Goal: Task Accomplishment & Management: Manage account settings

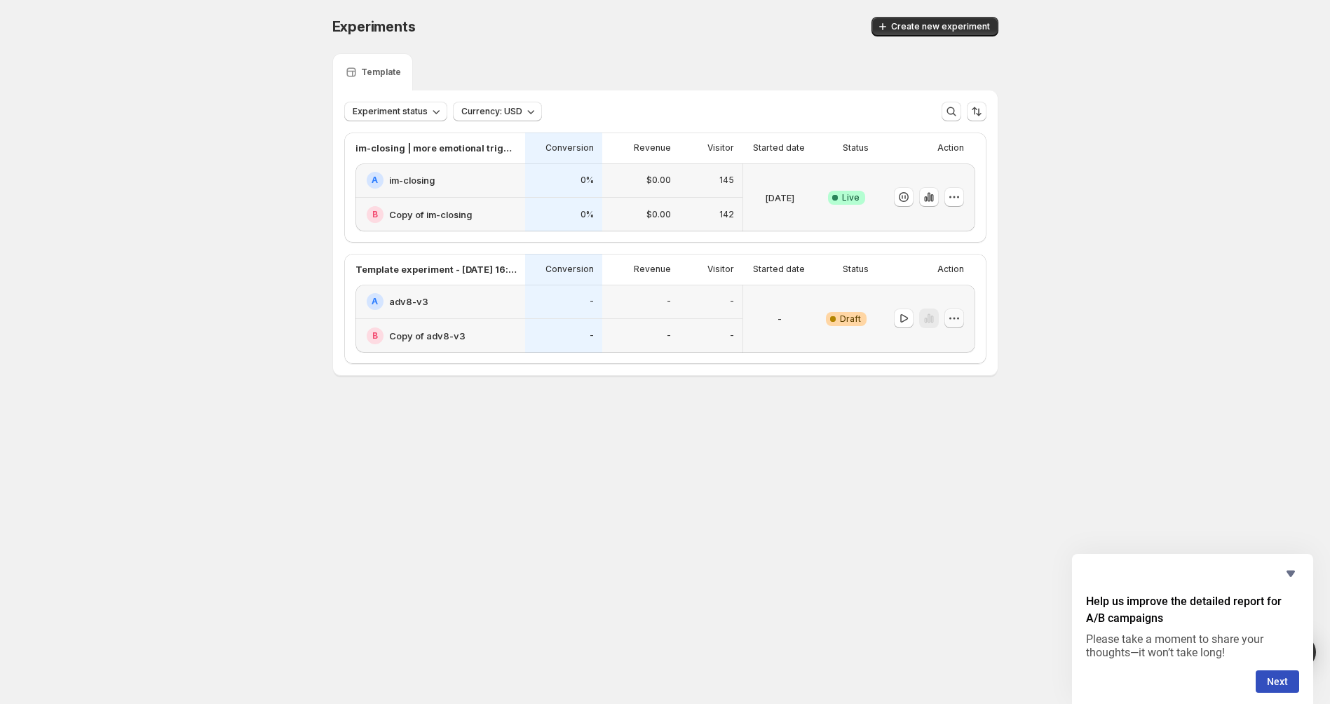
click at [955, 318] on icon "button" at bounding box center [954, 318] width 14 height 14
click at [949, 349] on span "Edit" at bounding box center [963, 346] width 68 height 14
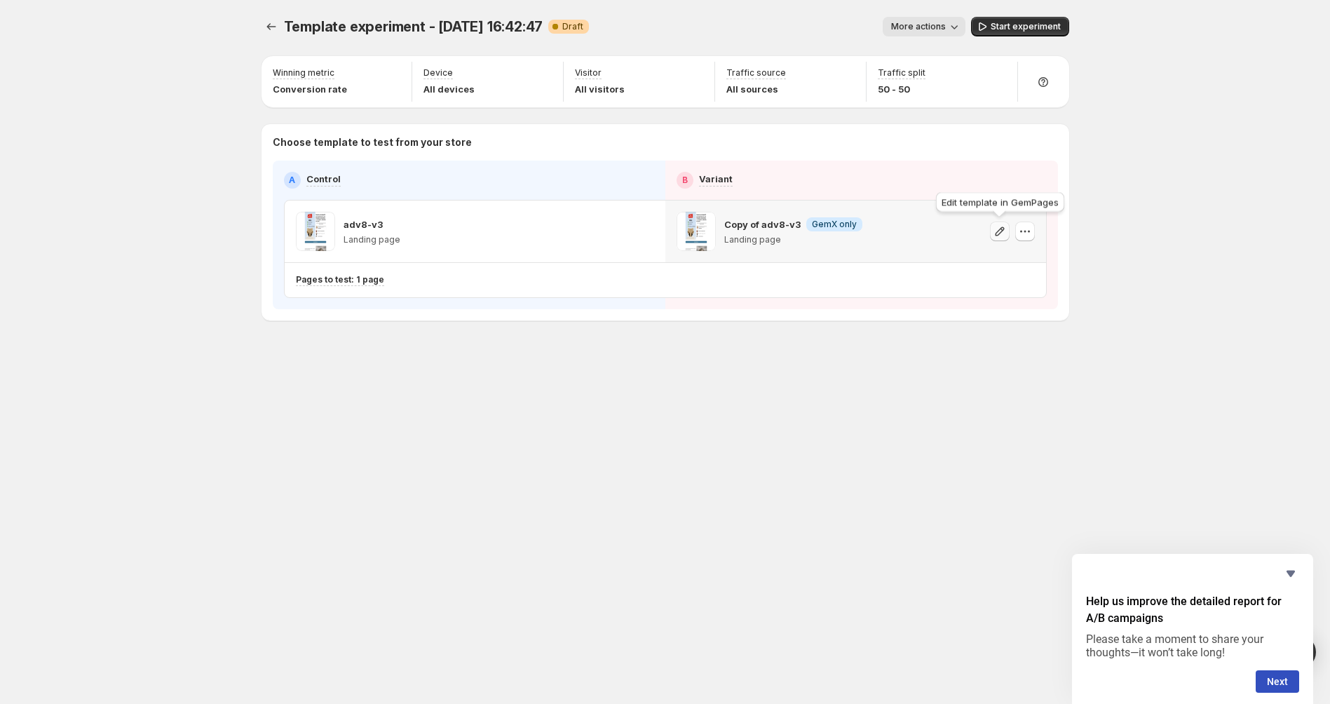
click at [1000, 233] on icon "button" at bounding box center [999, 231] width 14 height 14
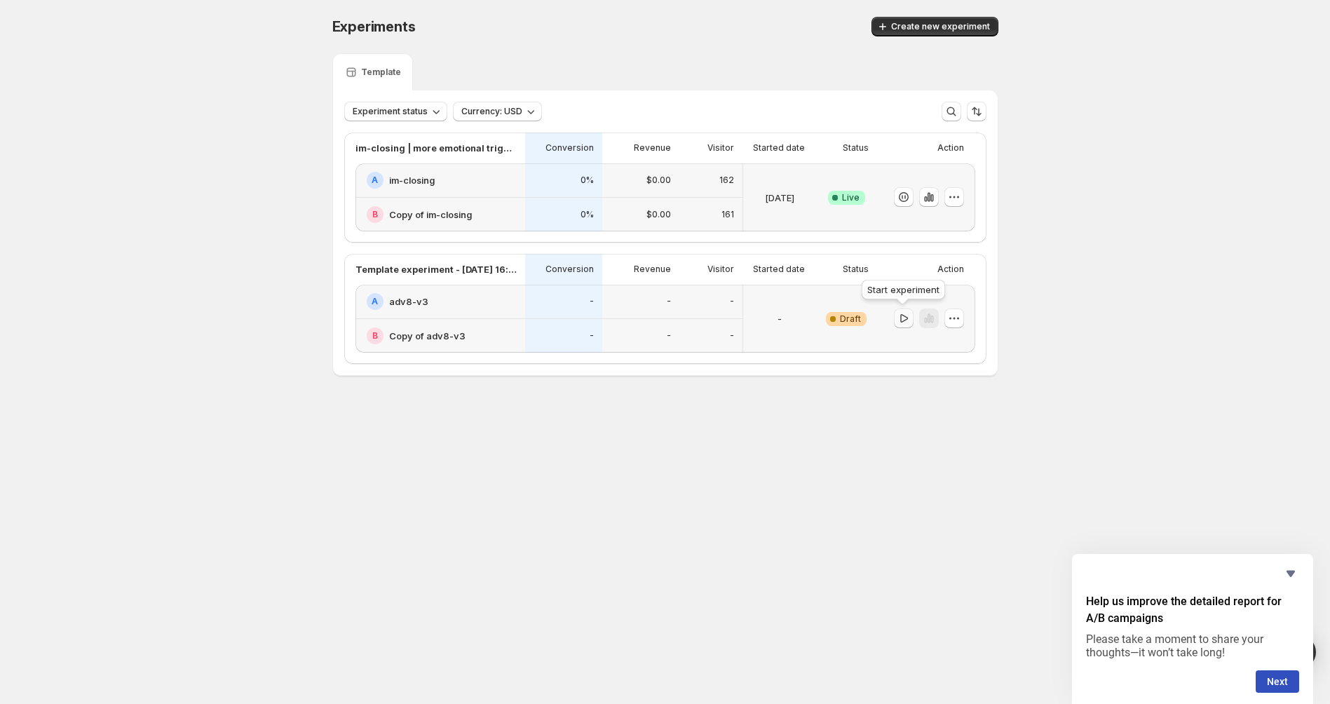
click at [899, 314] on icon "button" at bounding box center [903, 318] width 14 height 14
click at [1298, 572] on icon "Hide survey" at bounding box center [1290, 573] width 17 height 17
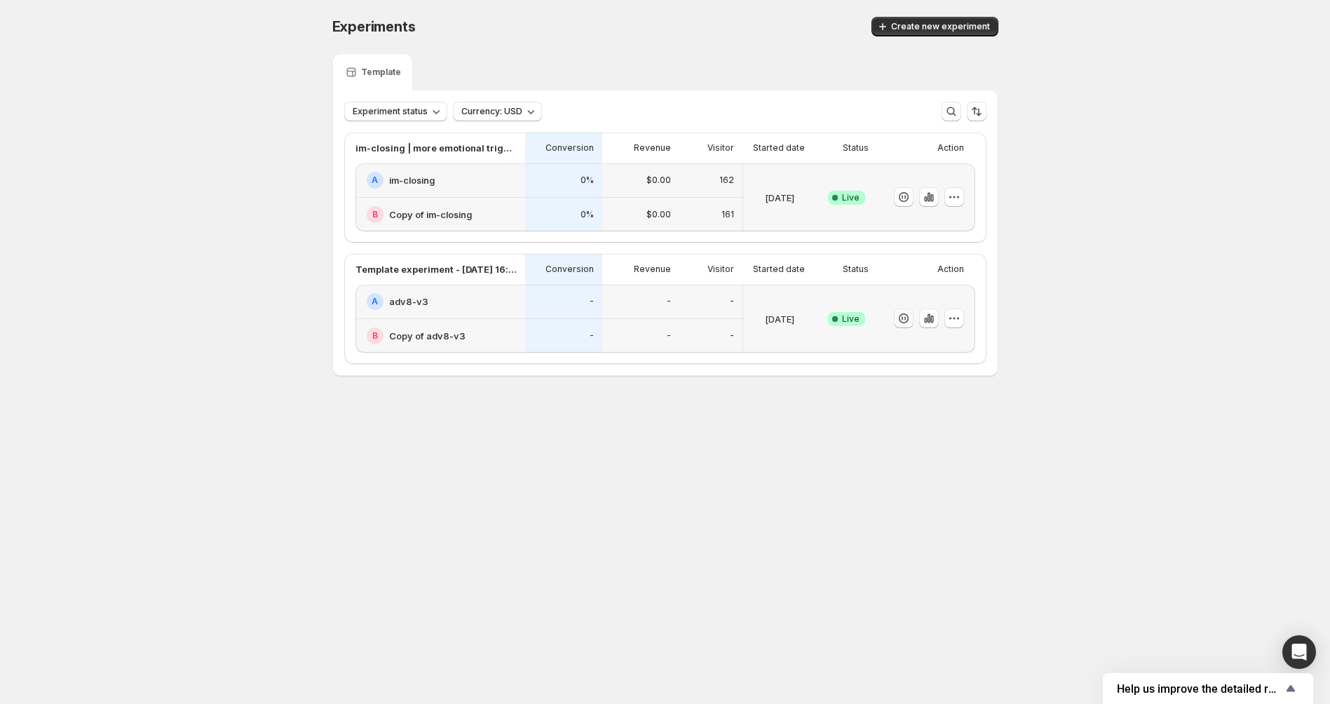
click at [1175, 494] on body "Experiments. This page is ready Experiments Create new experiment Template Expe…" at bounding box center [665, 352] width 1330 height 704
click at [957, 318] on icon "button" at bounding box center [958, 319] width 2 height 2
click at [660, 445] on div "Experiments. This page is ready Experiments Create new experiment Template Expe…" at bounding box center [665, 225] width 700 height 451
click at [461, 273] on p "Template experiment - Sep 30, 16:42:47" at bounding box center [435, 269] width 161 height 14
click at [521, 270] on div "Template experiment - Sep 30, 16:42:47" at bounding box center [440, 269] width 170 height 31
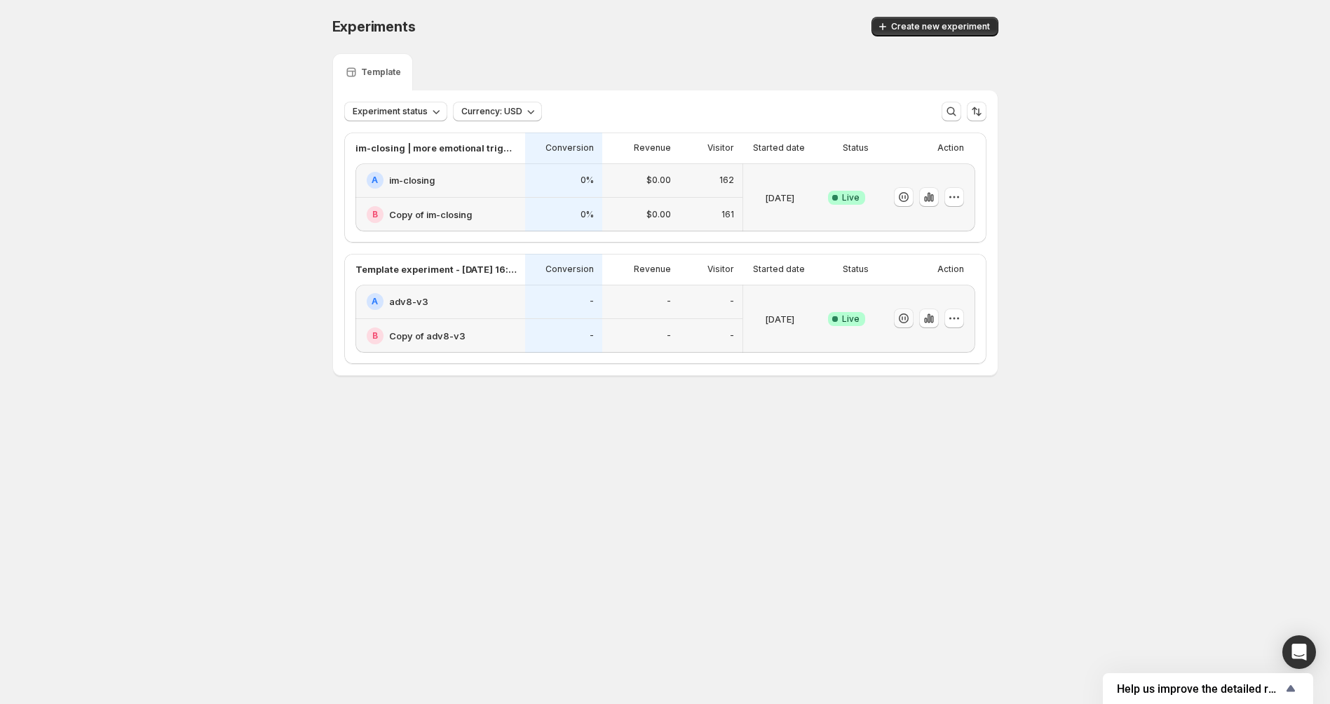
click at [502, 302] on div "A adv8-v3" at bounding box center [442, 301] width 150 height 17
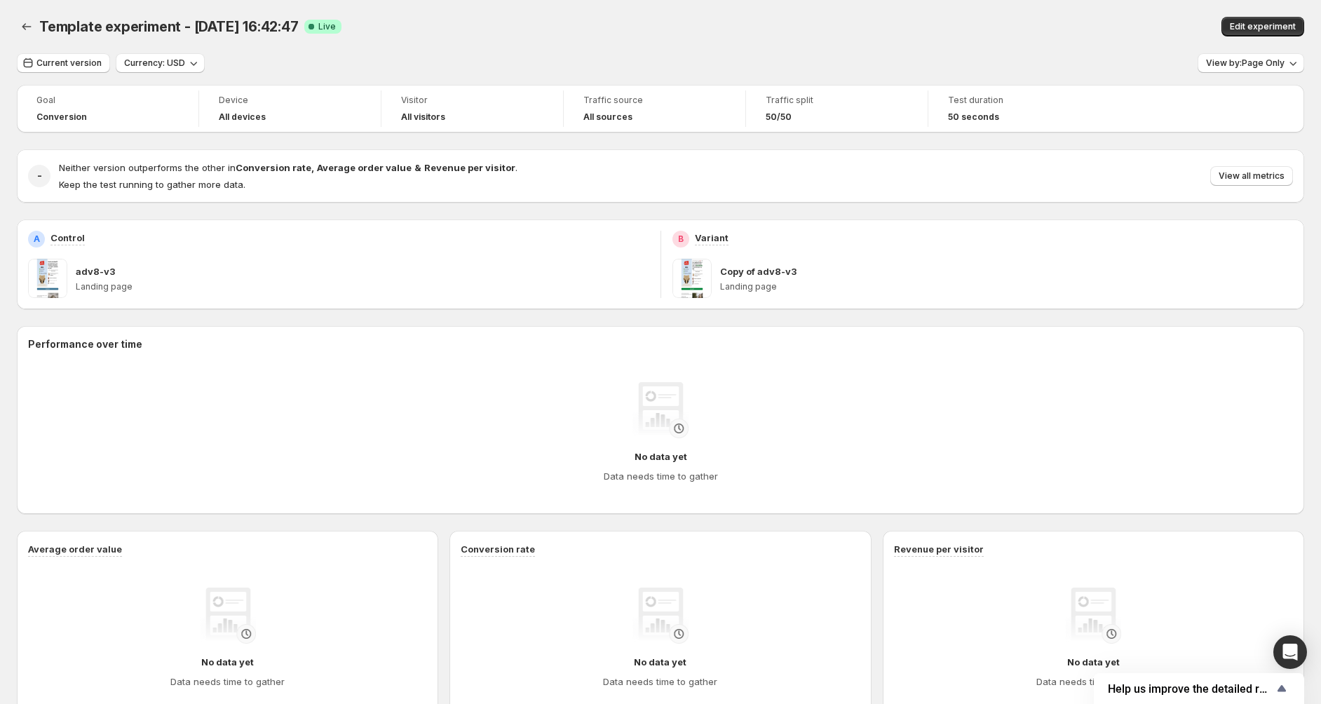
click at [601, 77] on div "Current version Currency: USD View by: Page Only Goal Conversion Device All dev…" at bounding box center [660, 488] width 1287 height 871
click at [32, 27] on icon "Back" at bounding box center [27, 27] width 14 height 14
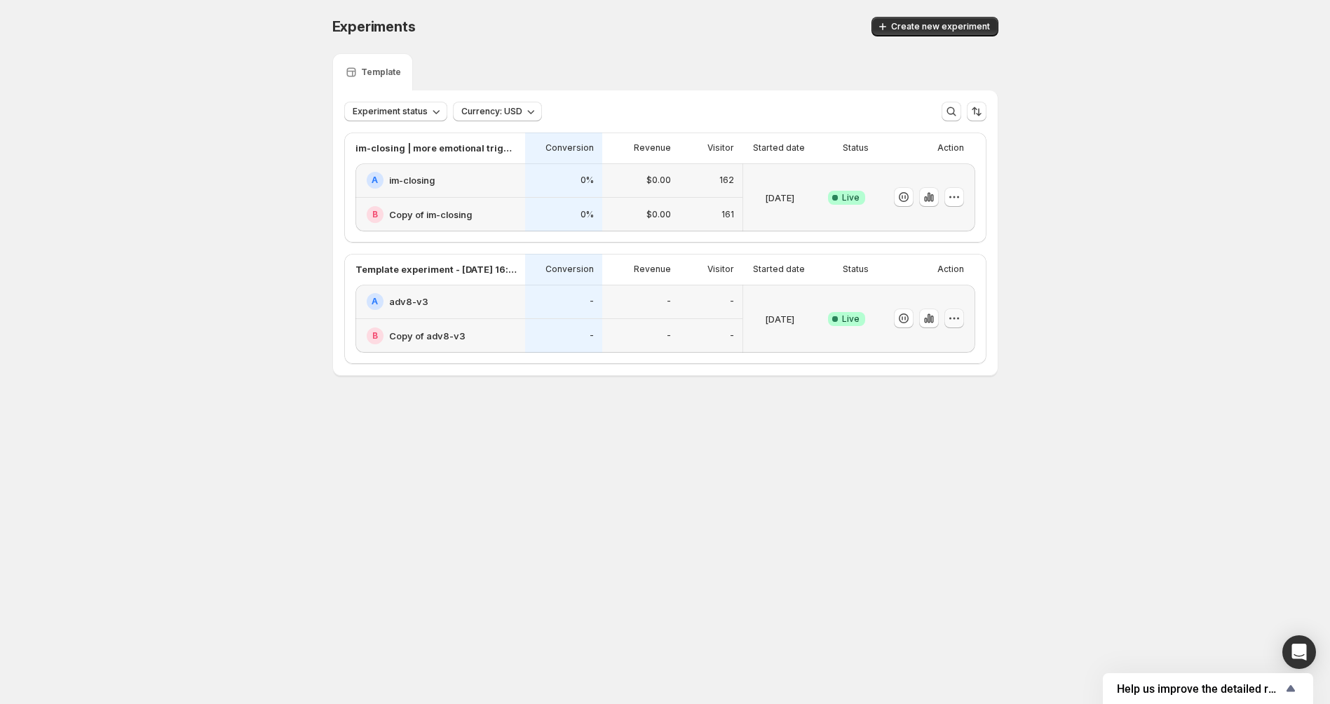
click at [957, 314] on icon "button" at bounding box center [954, 318] width 14 height 14
click at [949, 367] on span "Rename" at bounding box center [967, 370] width 146 height 14
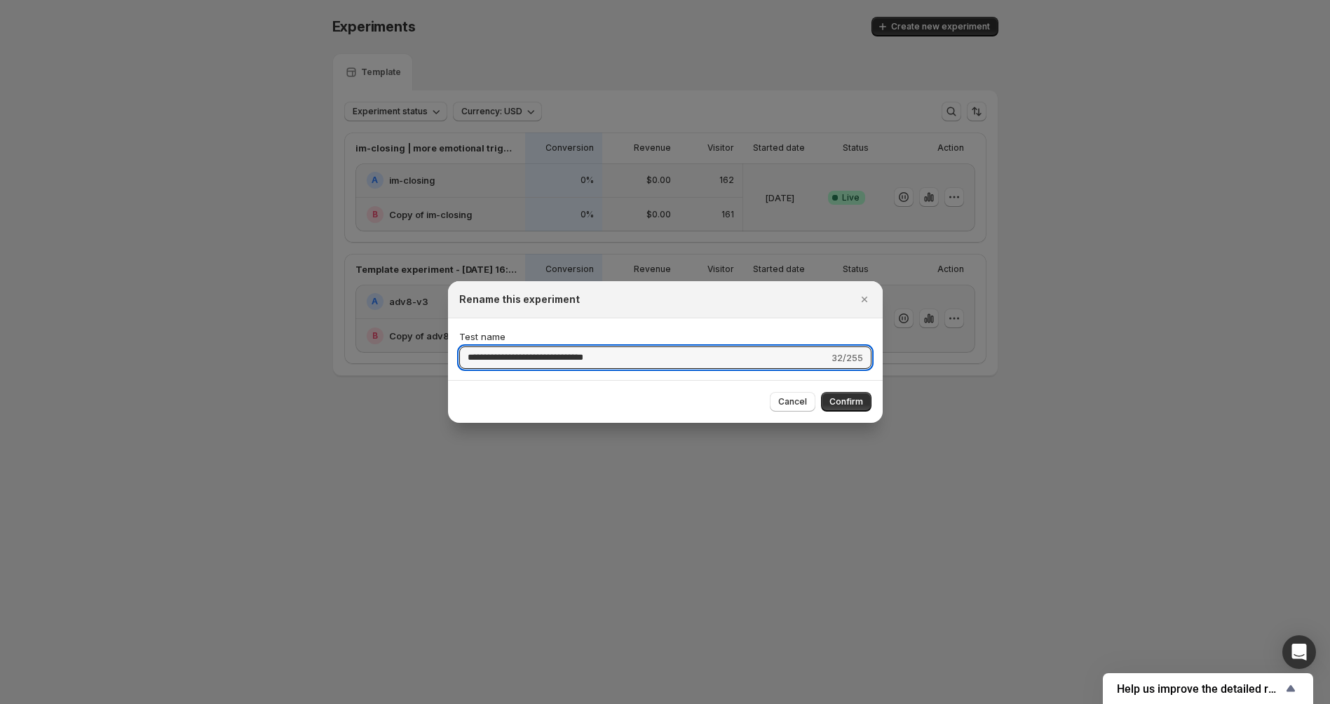
type input "**********"
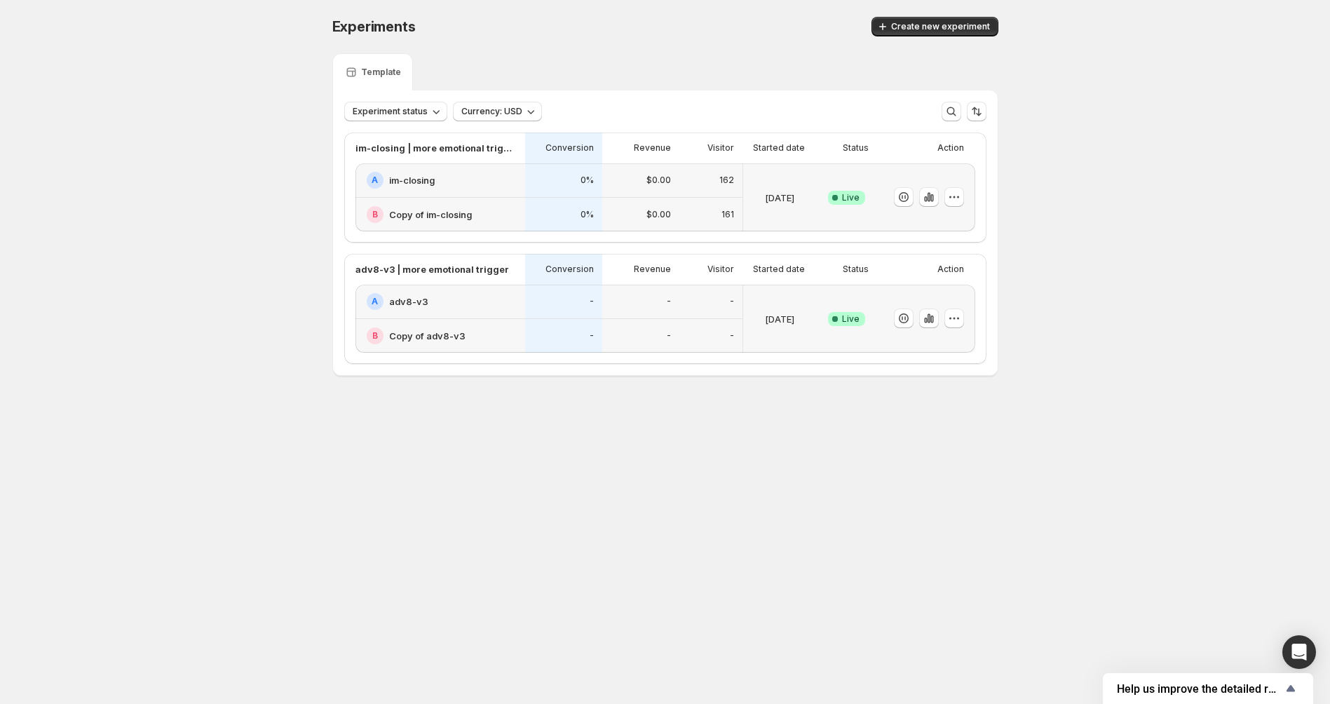
click at [652, 524] on body "Experiments. This page is ready Experiments Create new experiment Template Expe…" at bounding box center [665, 352] width 1330 height 704
click at [496, 160] on div "im-closing | more emotional triggering variant" at bounding box center [440, 147] width 170 height 31
click at [962, 317] on button "button" at bounding box center [954, 318] width 20 height 20
click at [968, 354] on button "Edit" at bounding box center [957, 346] width 173 height 22
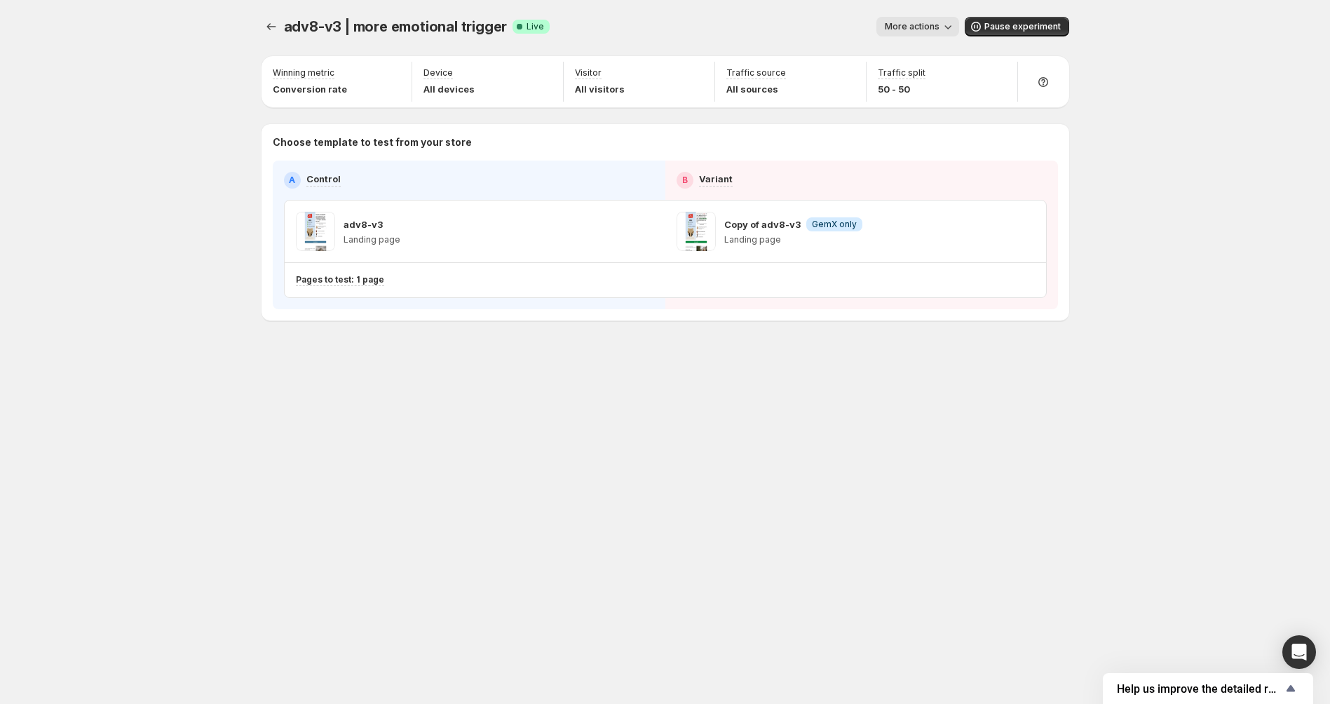
click at [263, 13] on div "adv8-v3 | more emotional trigger. This page is ready adv8-v3 | more emotional t…" at bounding box center [664, 26] width 807 height 53
click at [266, 27] on icon "Experiments" at bounding box center [271, 27] width 14 height 14
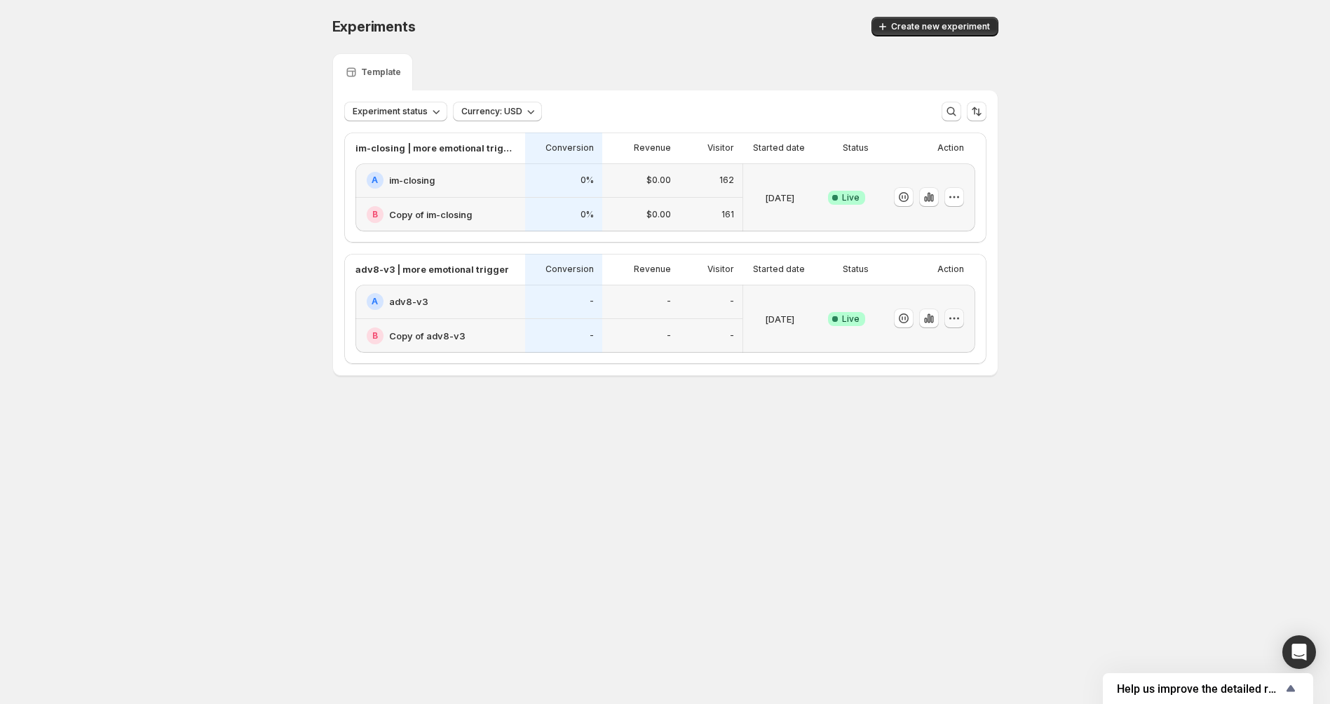
click at [948, 313] on icon "button" at bounding box center [954, 318] width 14 height 14
click at [955, 367] on span "Rename" at bounding box center [967, 370] width 146 height 14
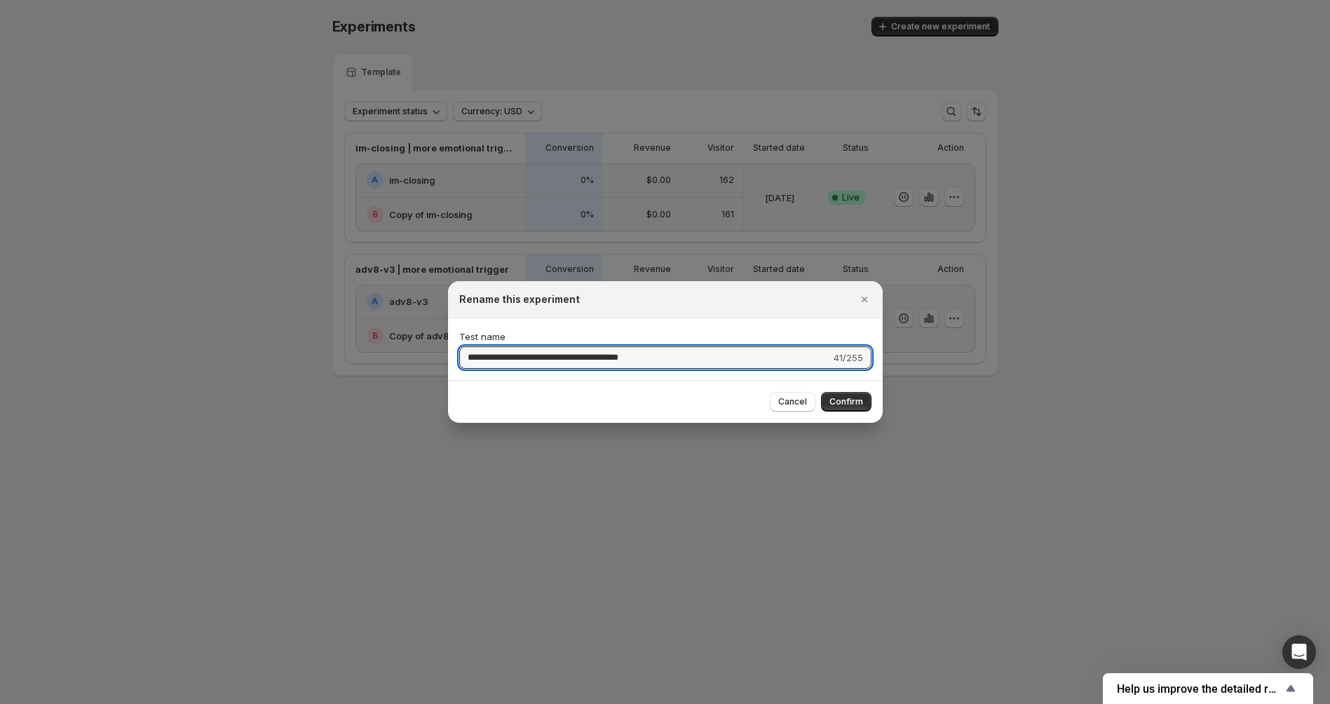
type input "**********"
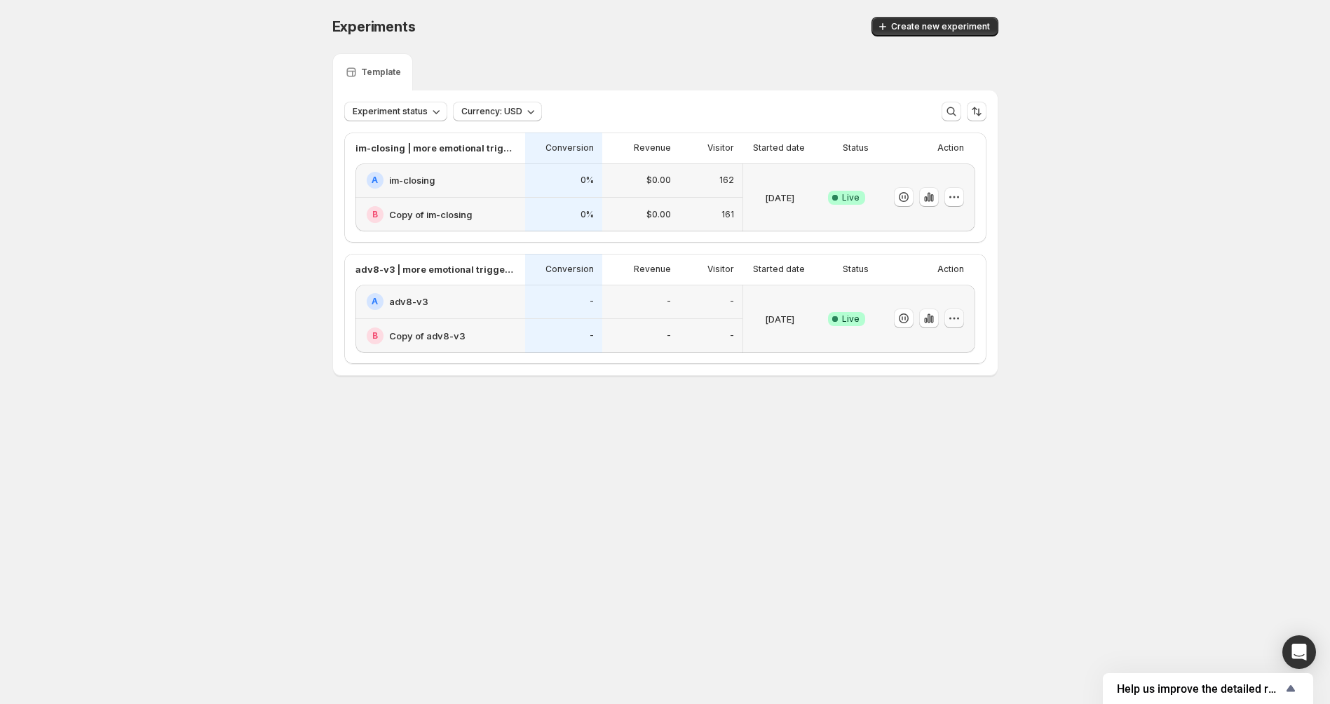
click at [956, 320] on icon "button" at bounding box center [954, 318] width 14 height 14
click at [659, 432] on div "Experiments. This page is ready Experiments Create new experiment Template Expe…" at bounding box center [665, 225] width 700 height 451
click at [477, 276] on div "adv8-v3 | more emotional triggering variant" at bounding box center [440, 269] width 170 height 31
click at [475, 271] on p "adv8-v3 | more emotional triggering variant" at bounding box center [435, 269] width 161 height 14
click at [329, 254] on div "Experiments. This page is ready Experiments Create new experiment Template Expe…" at bounding box center [665, 225] width 700 height 451
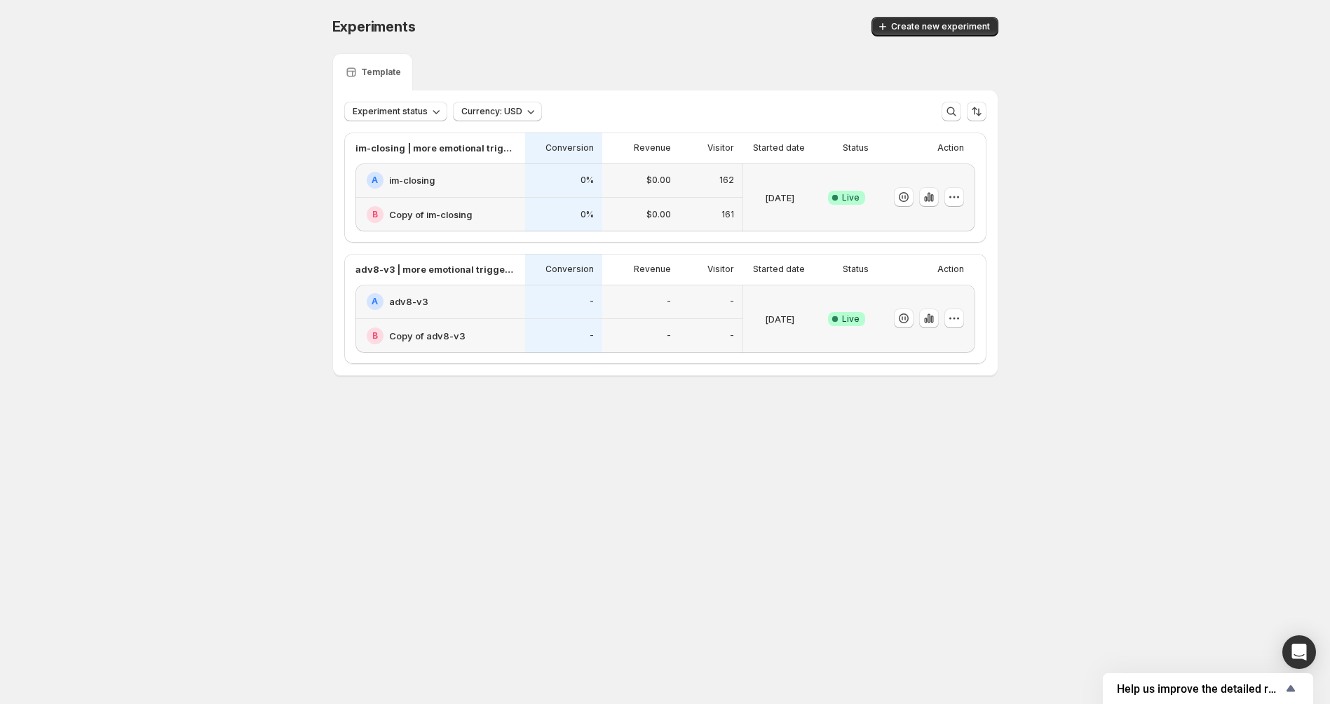
click at [658, 254] on div "Revenue" at bounding box center [640, 269] width 77 height 31
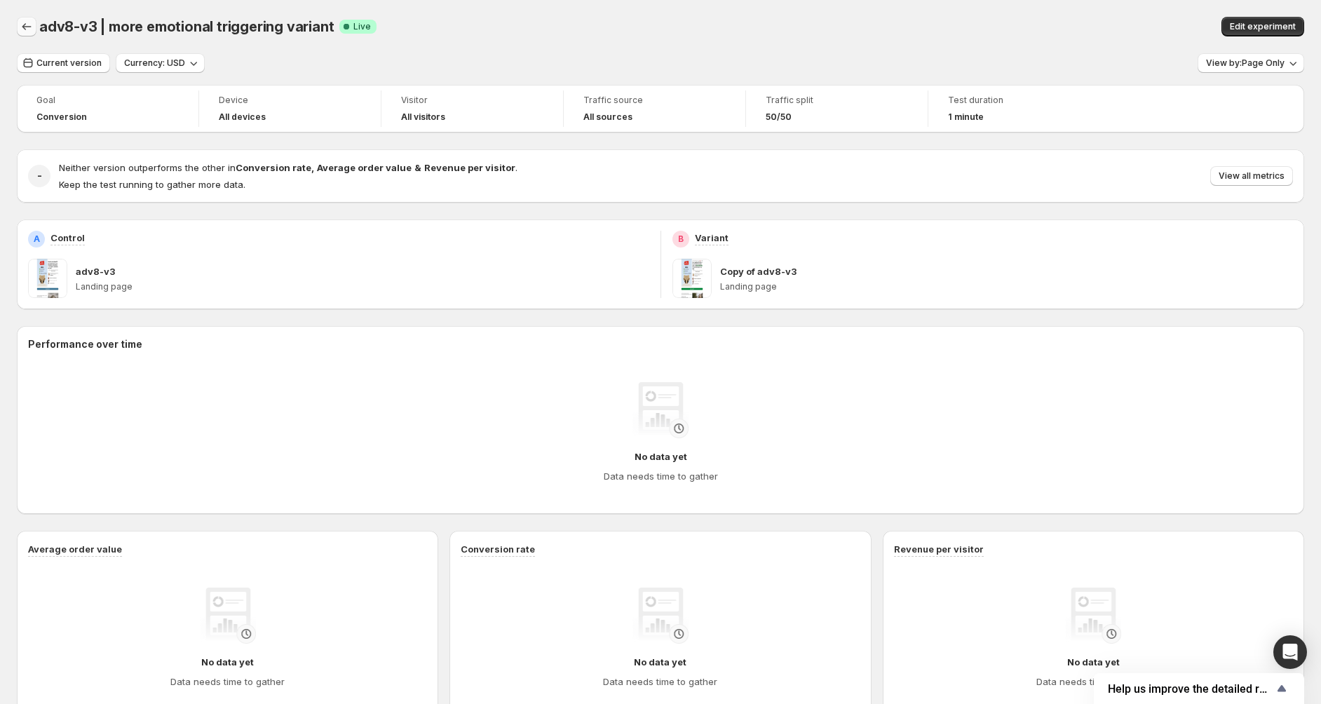
click at [25, 22] on icon "Back" at bounding box center [27, 27] width 14 height 14
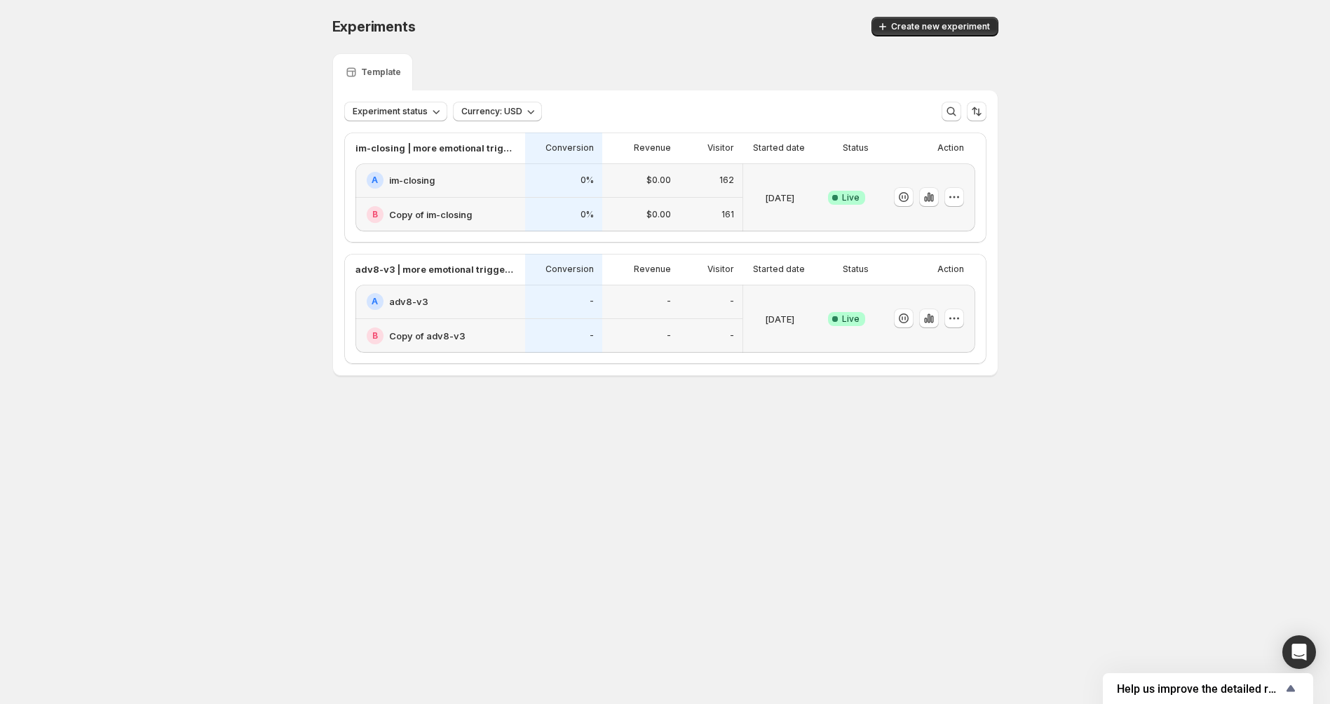
click at [348, 250] on div "im-closing | more emotional triggering variant Conversion Revenue Visitor Start…" at bounding box center [665, 247] width 642 height 231
click at [353, 256] on div "adv8-v3 | more emotional triggering variant Conversion Revenue Visitor Started …" at bounding box center [665, 309] width 642 height 110
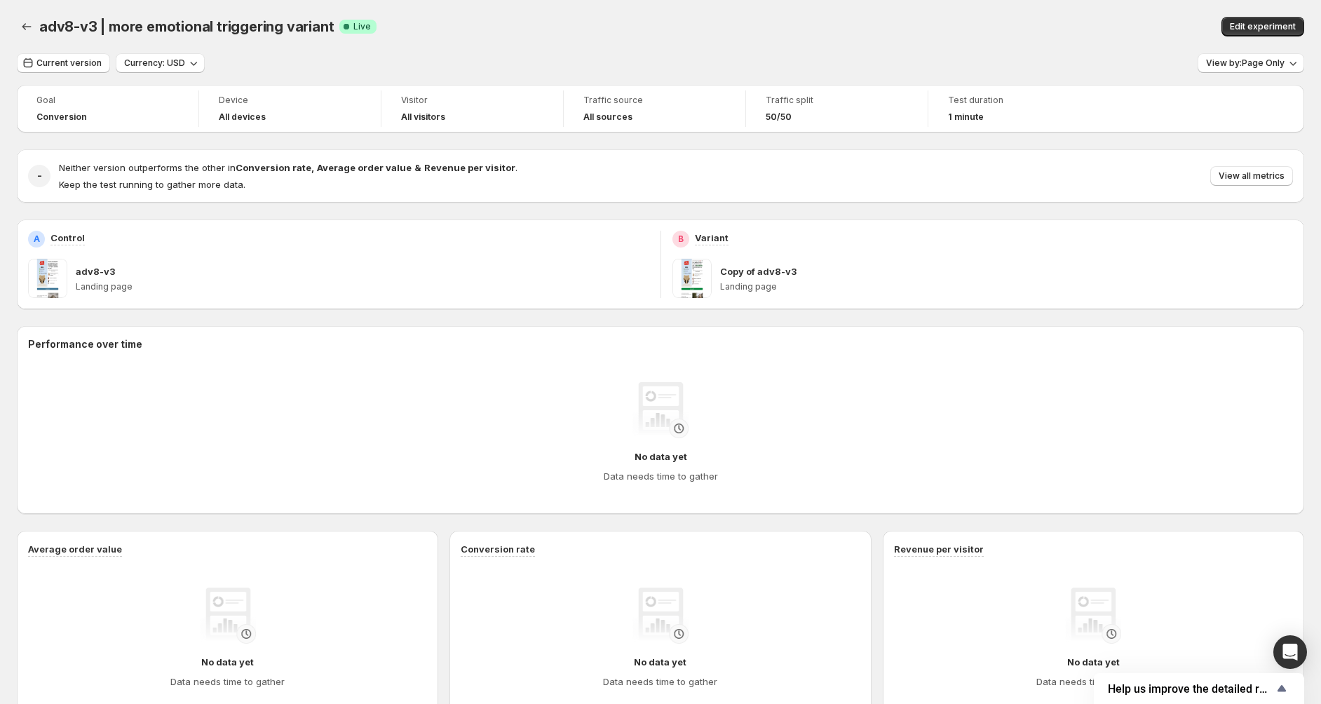
click at [130, 172] on span "Neither version outperforms the other in Conversion rate , Average order value …" at bounding box center [288, 167] width 458 height 11
click at [114, 266] on div "adv8-v3" at bounding box center [362, 271] width 573 height 14
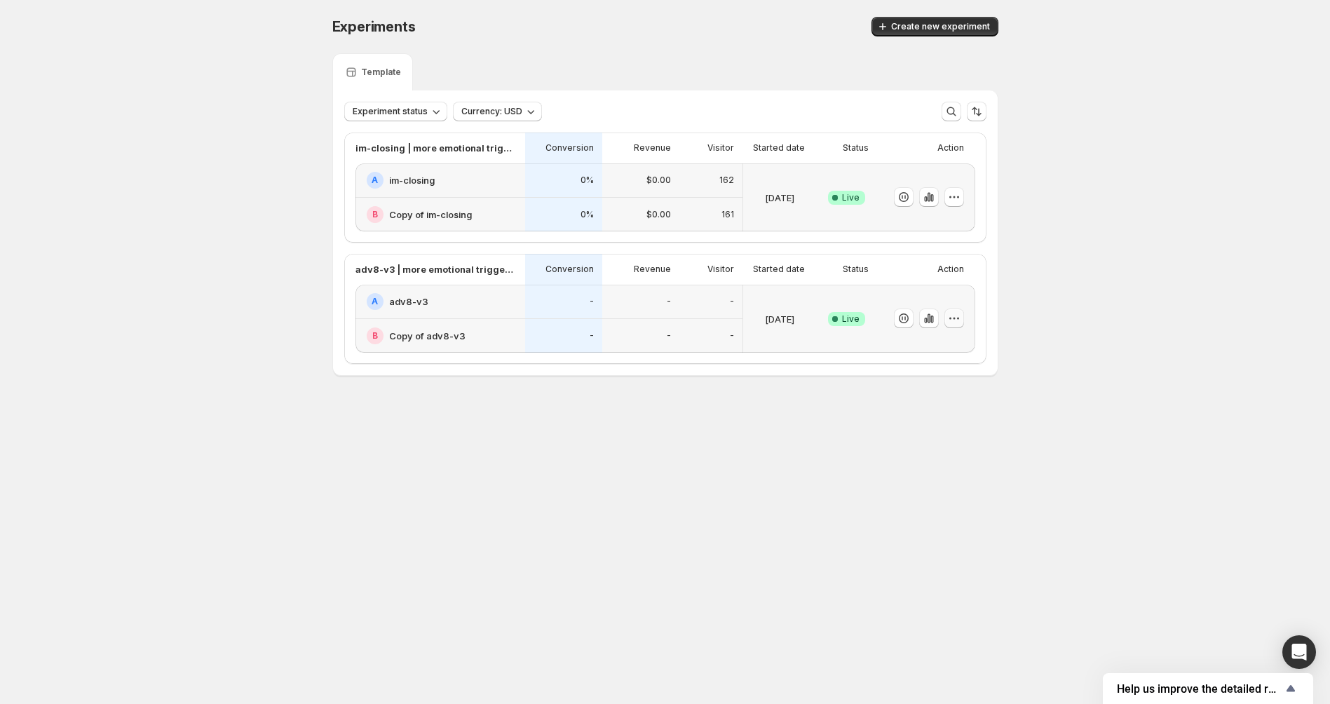
click at [957, 318] on icon "button" at bounding box center [958, 319] width 2 height 2
click at [403, 389] on div "Experiments. This page is ready Experiments Create new experiment Template Expe…" at bounding box center [665, 225] width 700 height 451
click at [416, 293] on div "A adv8-v3" at bounding box center [442, 301] width 150 height 17
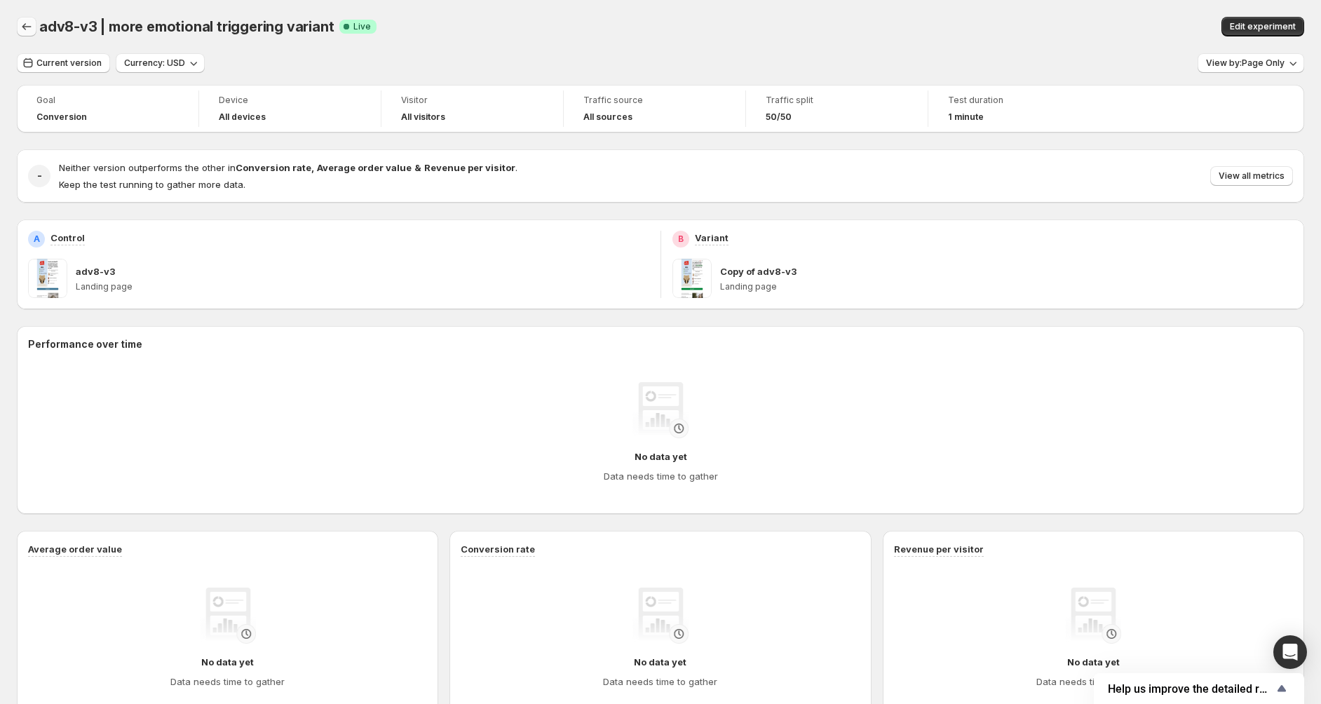
click at [29, 26] on icon "Back" at bounding box center [27, 27] width 14 height 14
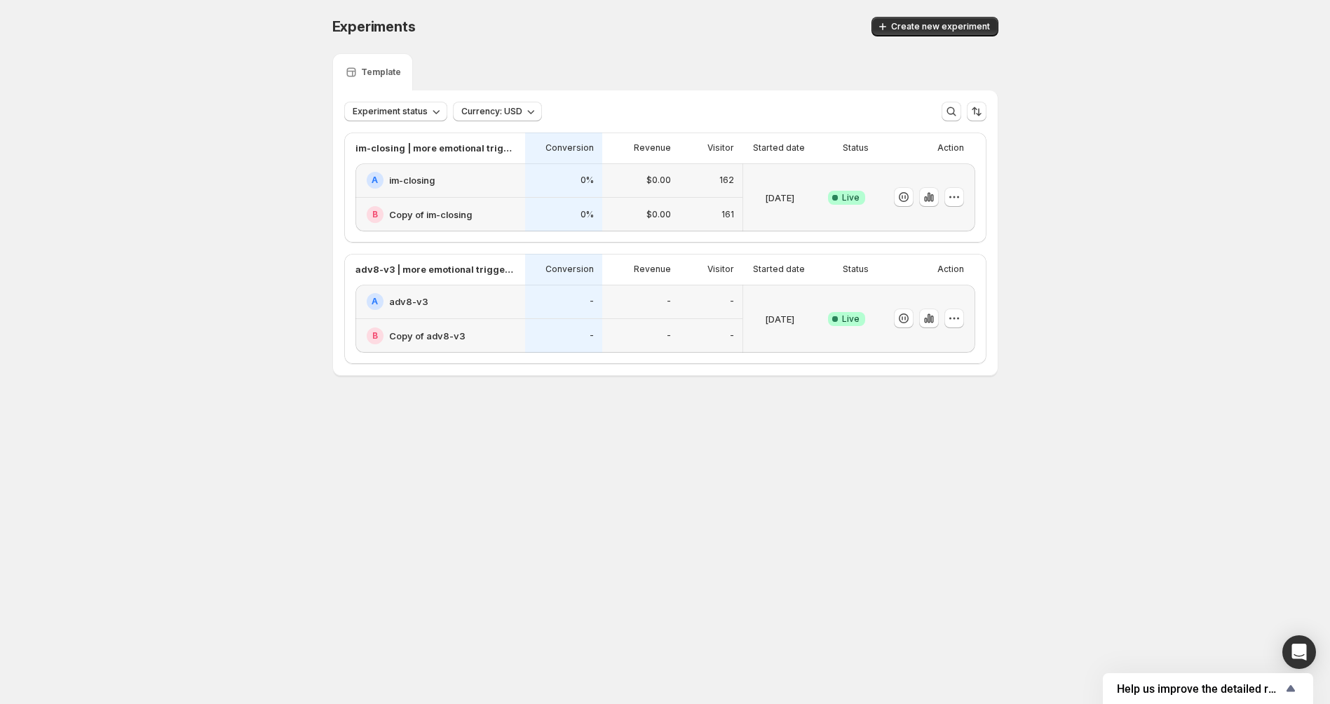
click at [371, 305] on h2 "A" at bounding box center [374, 301] width 6 height 11
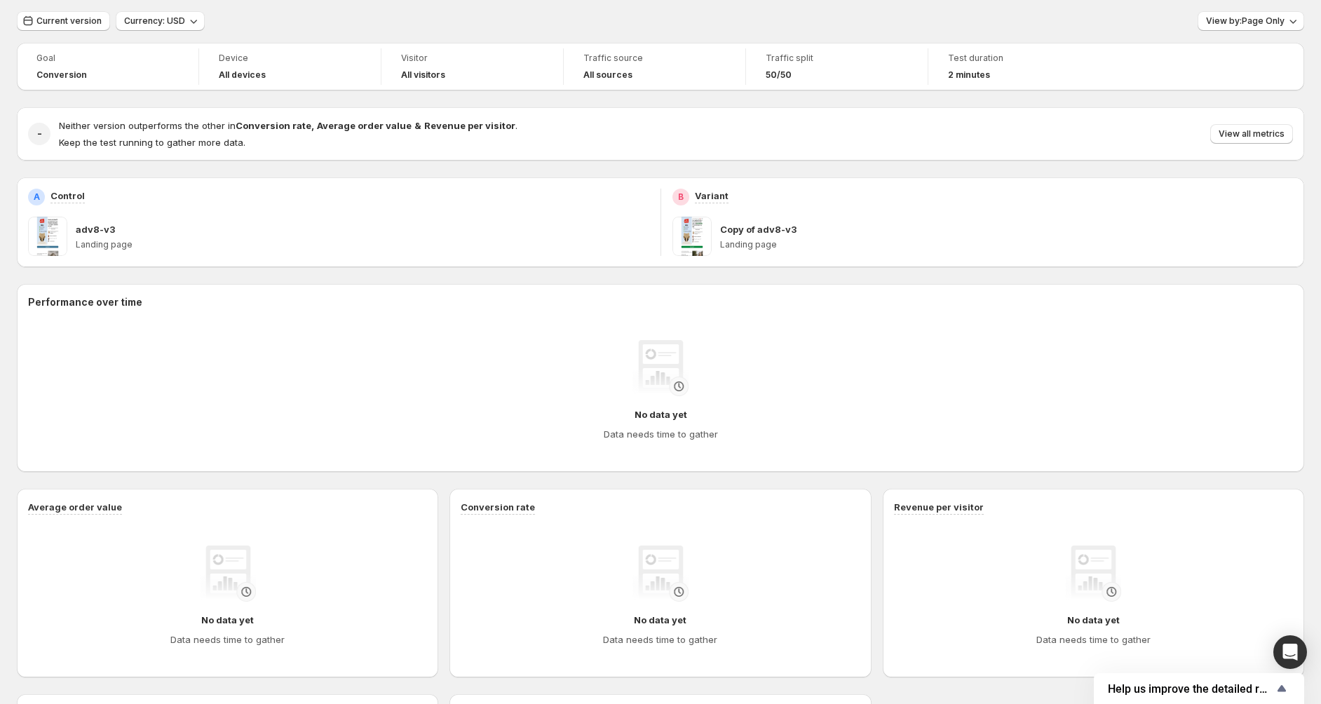
scroll to position [25, 0]
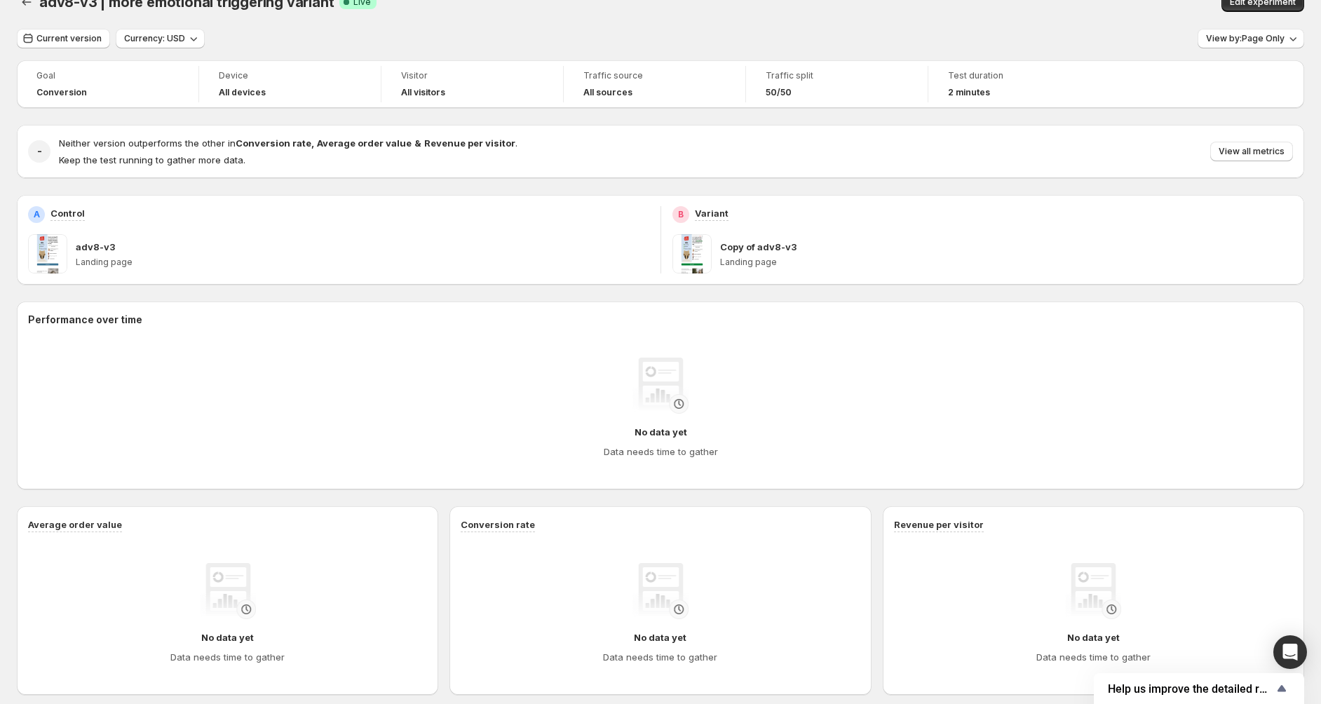
click at [62, 263] on span at bounding box center [47, 253] width 39 height 39
click at [62, 220] on p "Control" at bounding box center [67, 213] width 34 height 14
click at [62, 207] on p "Control" at bounding box center [67, 213] width 34 height 14
click at [25, 213] on div "A Control adv8-v3 Landing page" at bounding box center [338, 240] width 643 height 90
click at [704, 212] on p "Variant" at bounding box center [712, 213] width 34 height 14
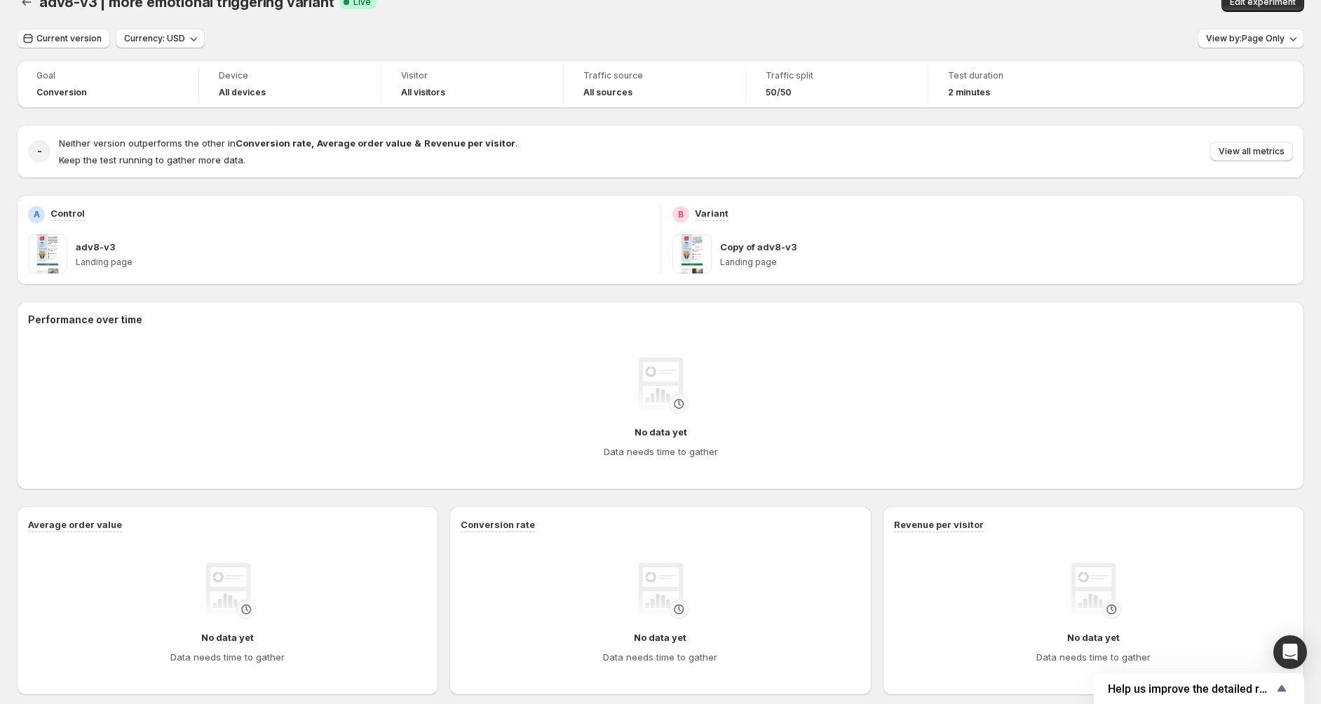
click at [675, 212] on div "B Variant Copy of adv8-v3 Landing page" at bounding box center [982, 240] width 643 height 90
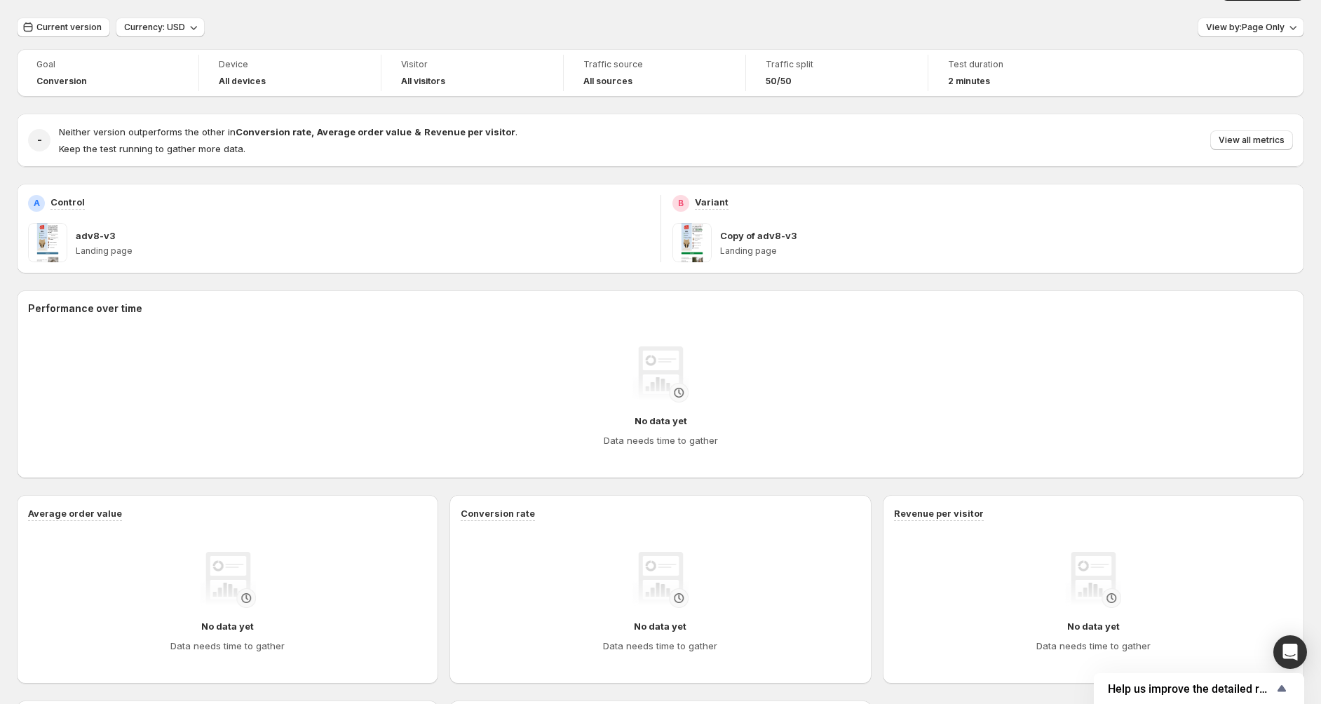
scroll to position [0, 0]
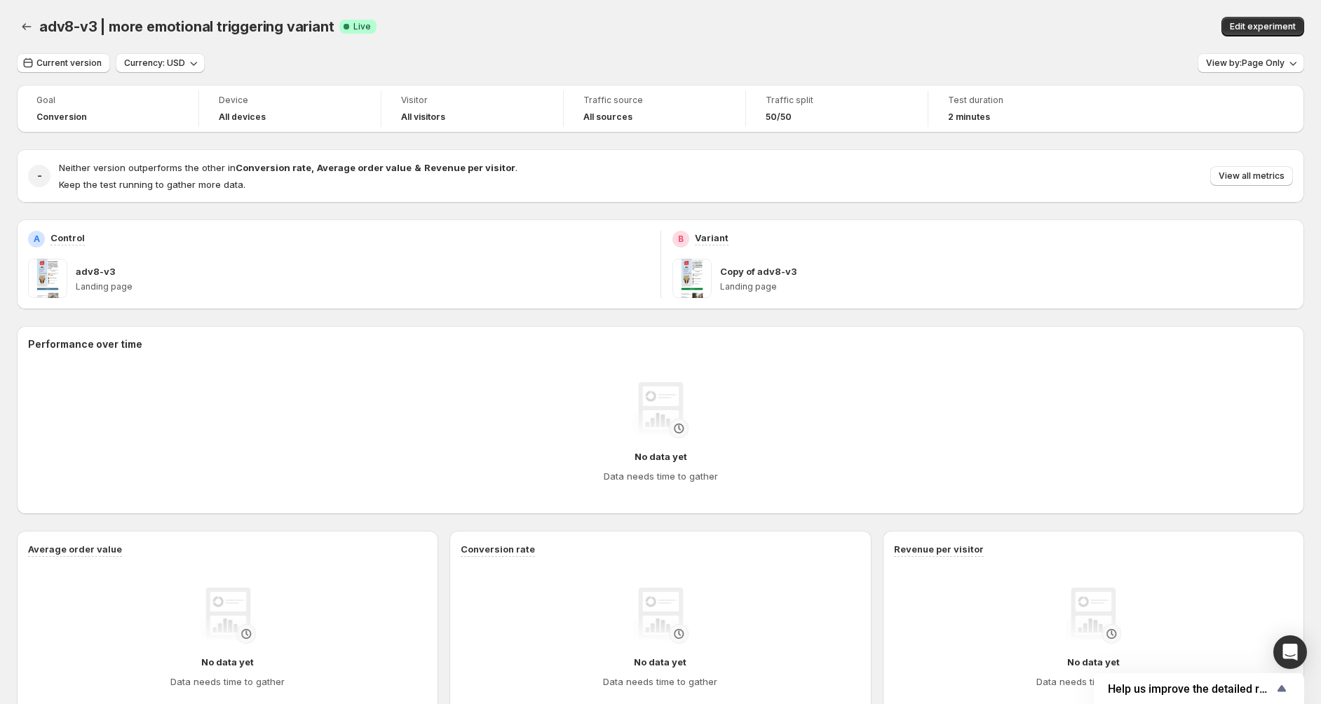
click at [77, 226] on div "A Control adv8-v3 Landing page" at bounding box center [338, 264] width 643 height 90
click at [28, 23] on icon "Back" at bounding box center [27, 27] width 14 height 14
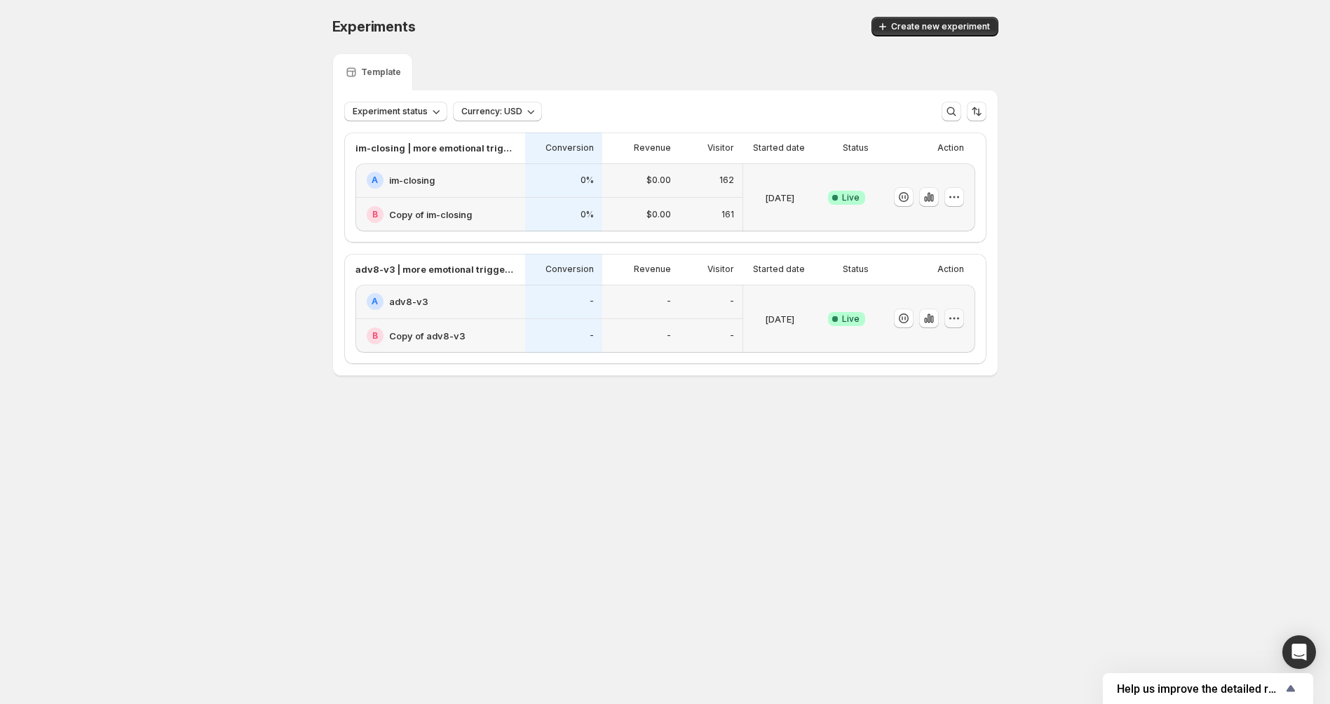
click at [957, 319] on icon "button" at bounding box center [954, 318] width 14 height 14
click at [931, 319] on icon "button" at bounding box center [931, 319] width 3 height 8
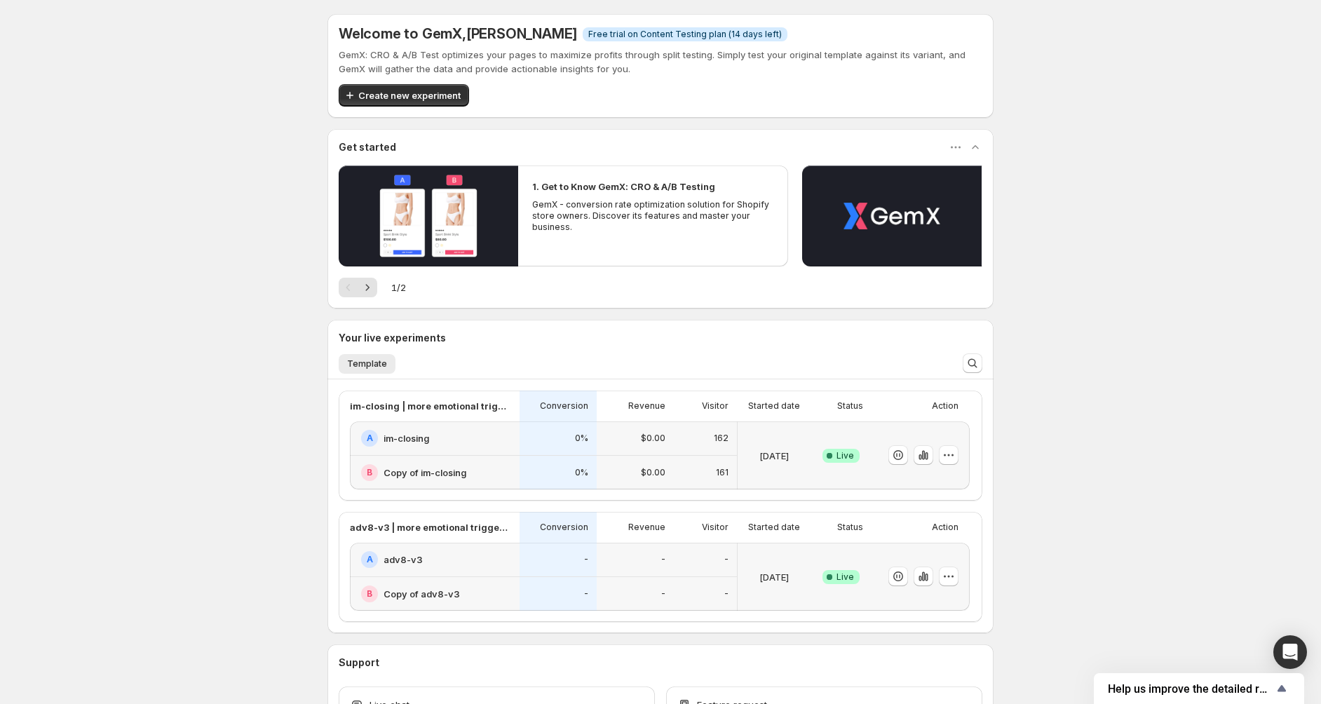
scroll to position [70, 0]
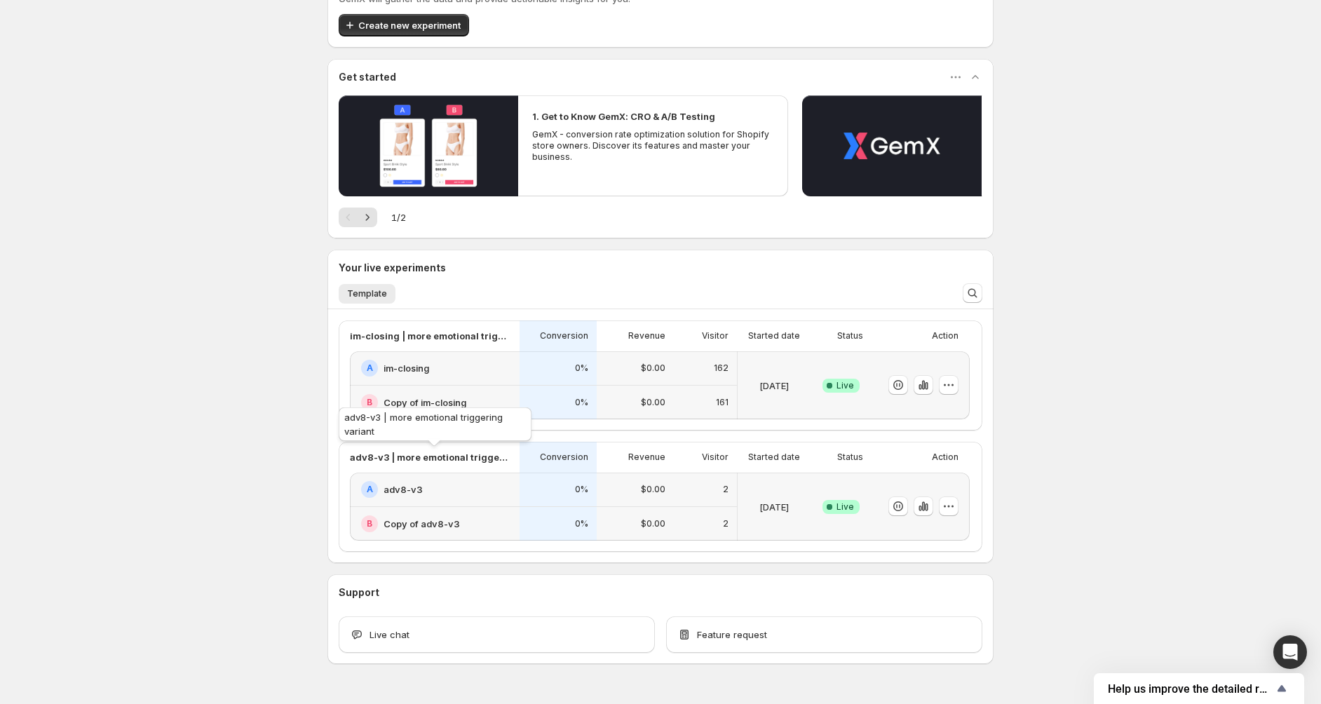
click at [428, 451] on p "adv8-v3 | more emotional triggering variant" at bounding box center [430, 457] width 161 height 14
click at [943, 465] on div "Action" at bounding box center [917, 457] width 81 height 20
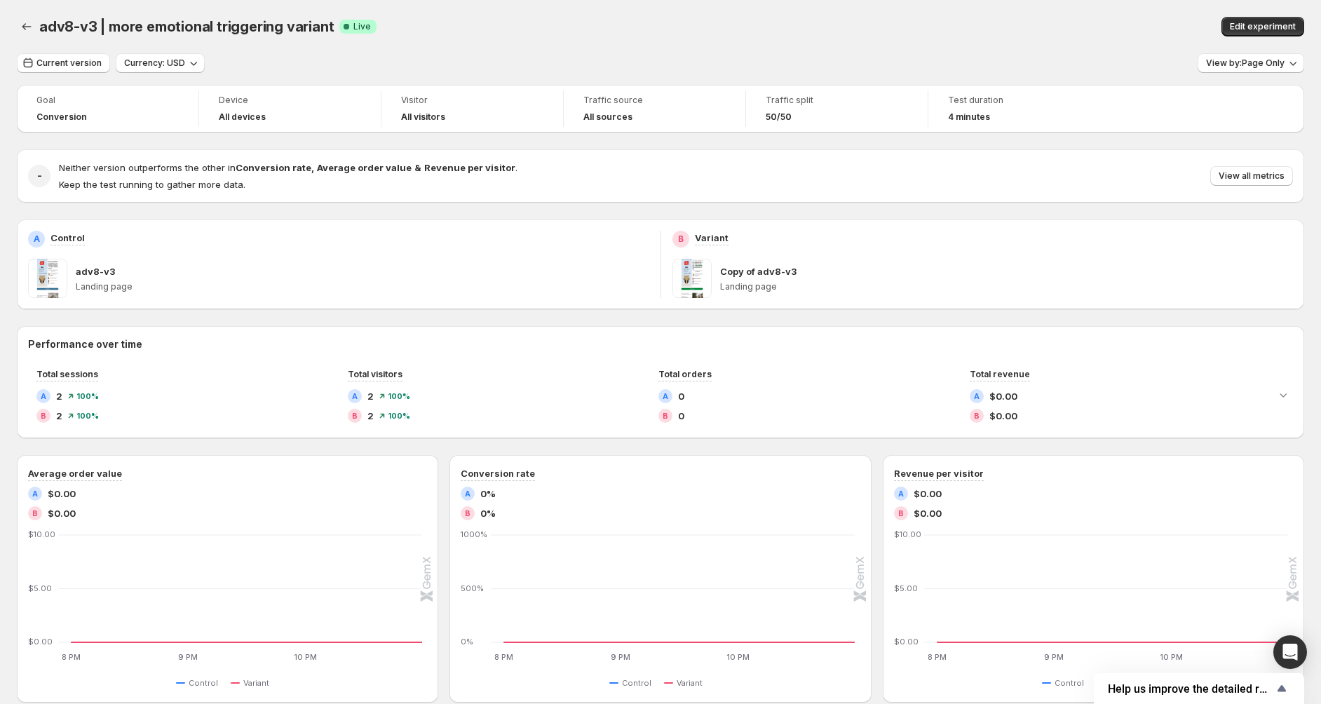
click at [681, 227] on div "B Variant Copy of adv8-v3 Landing page" at bounding box center [982, 264] width 643 height 90
click at [778, 264] on div "Copy of adv8-v3 Landing page" at bounding box center [1006, 278] width 573 height 39
click at [640, 35] on div "adv8-v3 | more emotional triggering variant Success Complete Live" at bounding box center [414, 27] width 751 height 20
click at [213, 145] on div "Goal Conversion Device All devices Visitor All visitors Traffic source All sour…" at bounding box center [660, 539] width 1287 height 909
click at [362, 171] on strong "Average order value" at bounding box center [364, 167] width 95 height 11
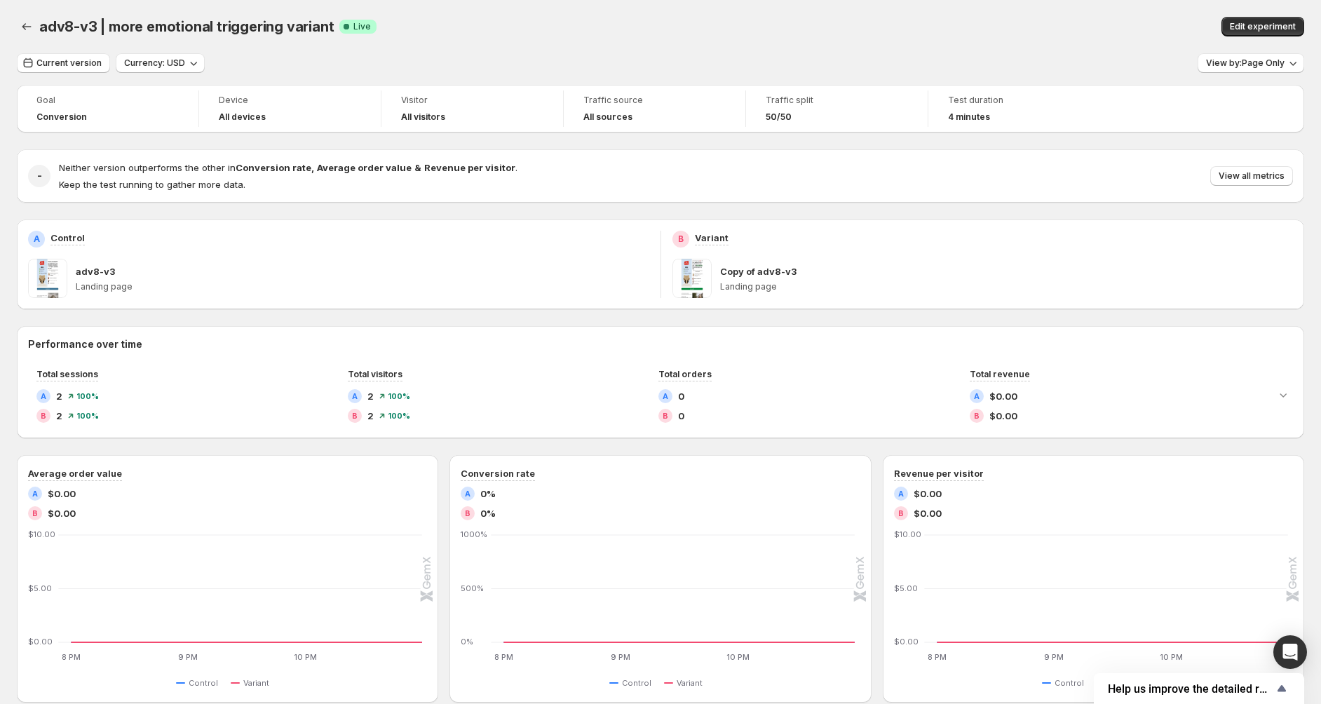
click at [910, 10] on div "adv8-v3 | more emotional triggering variant. This page is ready adv8-v3 | more …" at bounding box center [660, 26] width 1287 height 53
click at [615, 234] on div "A Control" at bounding box center [338, 239] width 621 height 17
click at [1273, 57] on button "View by: Page Only" at bounding box center [1250, 63] width 107 height 20
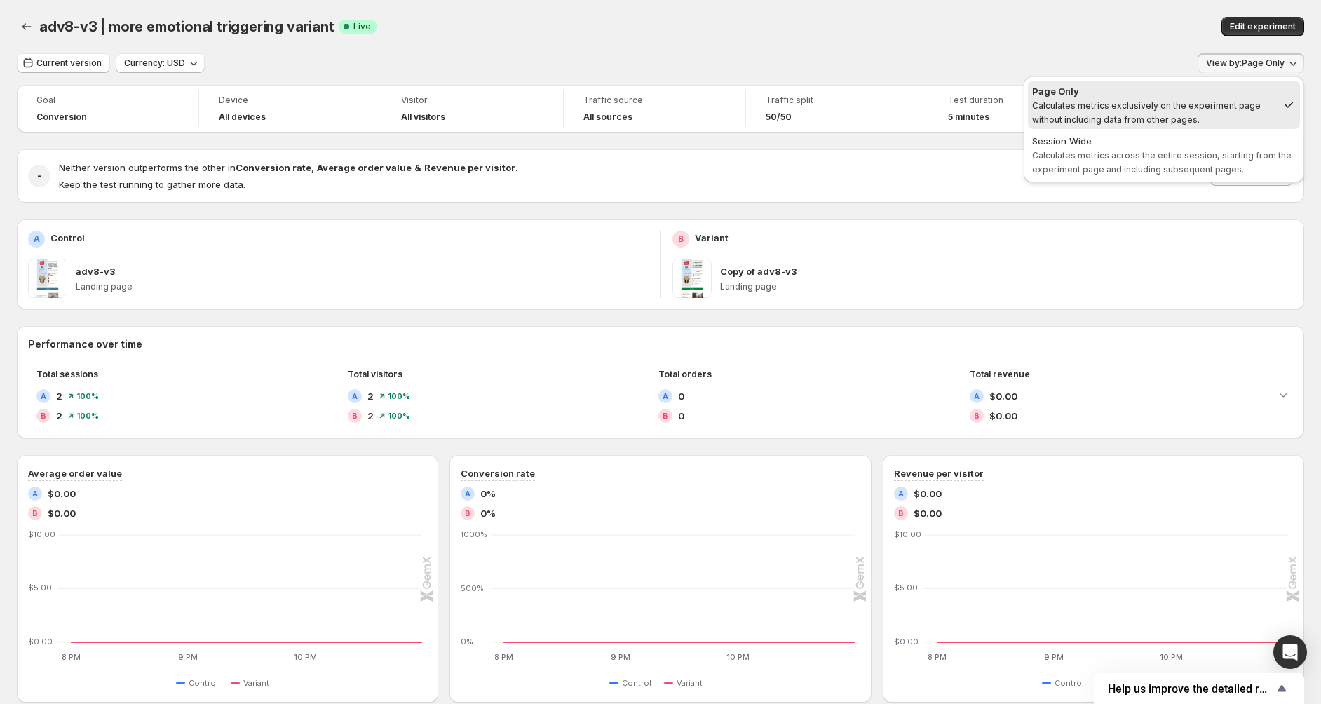
click at [1273, 57] on button "View by: Page Only" at bounding box center [1250, 63] width 107 height 20
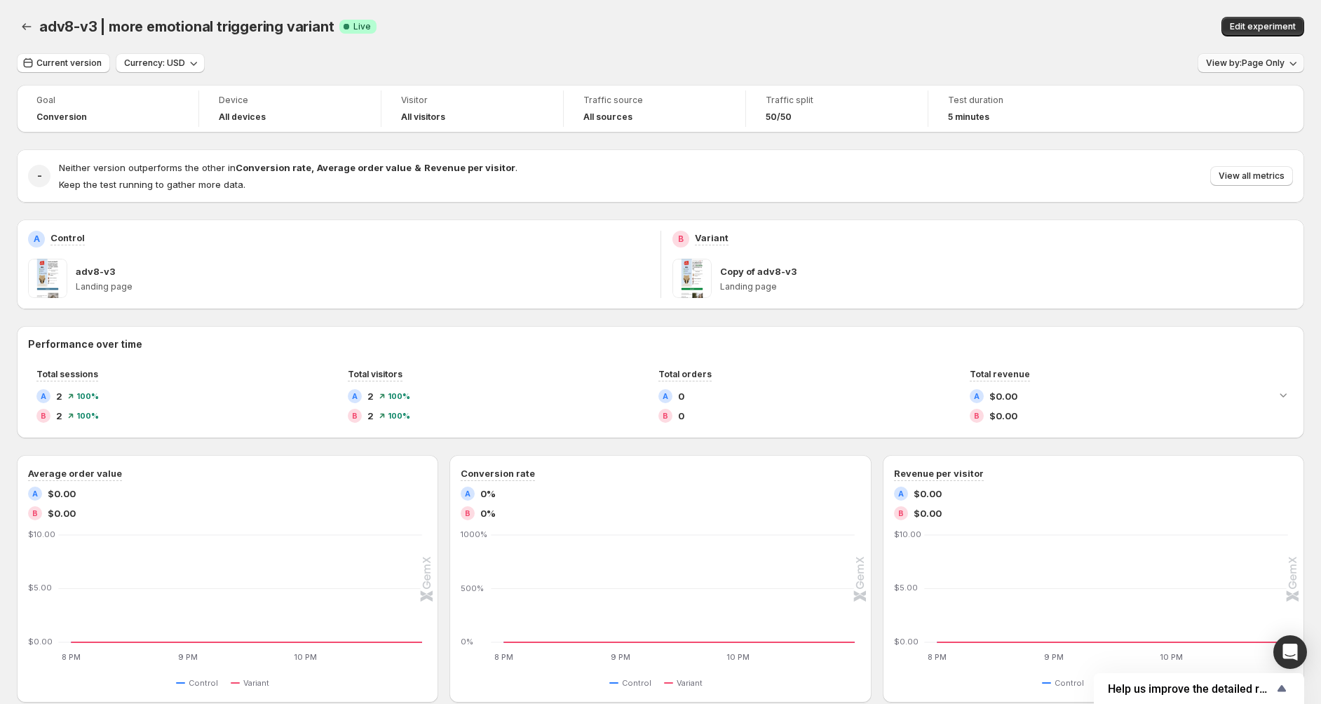
click at [1273, 57] on button "View by: Page Only" at bounding box center [1250, 63] width 107 height 20
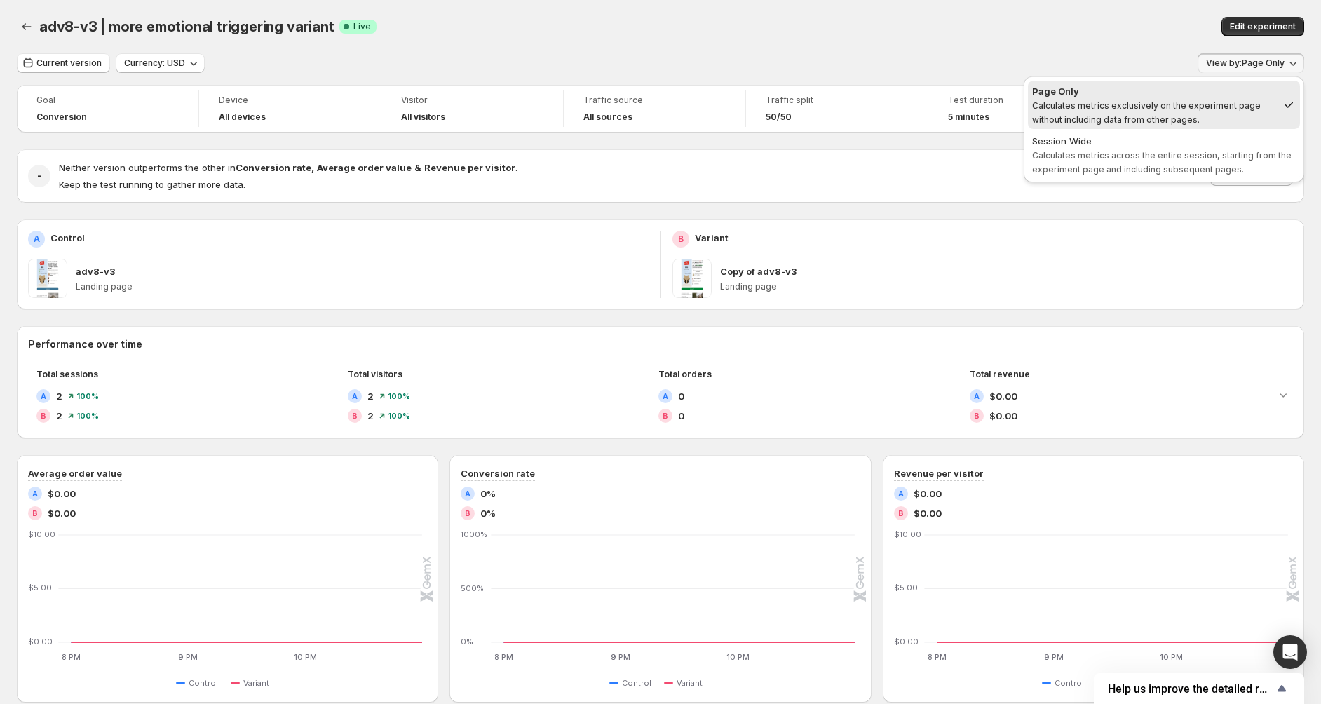
click at [1273, 57] on button "View by: Page Only" at bounding box center [1250, 63] width 107 height 20
